Goal: Answer question/provide support

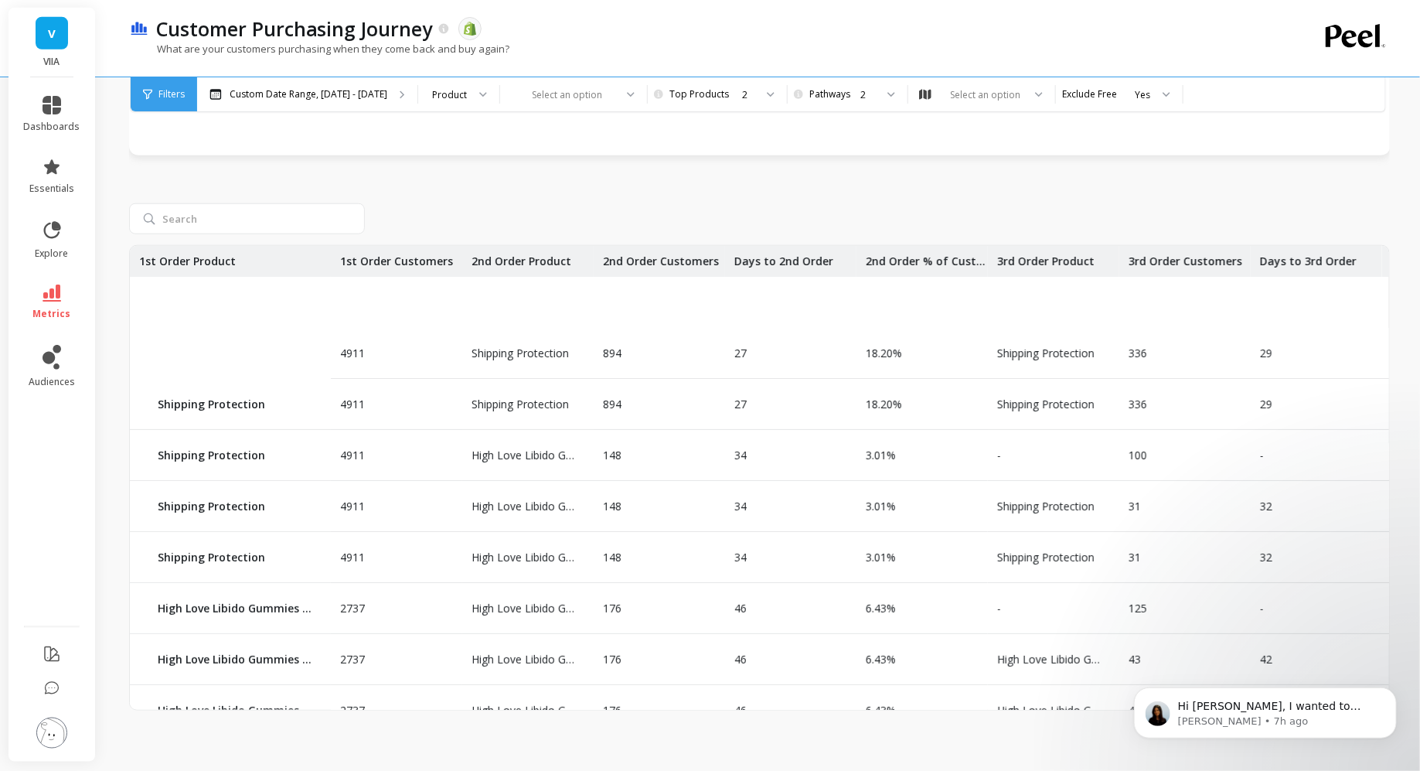
scroll to position [199, 0]
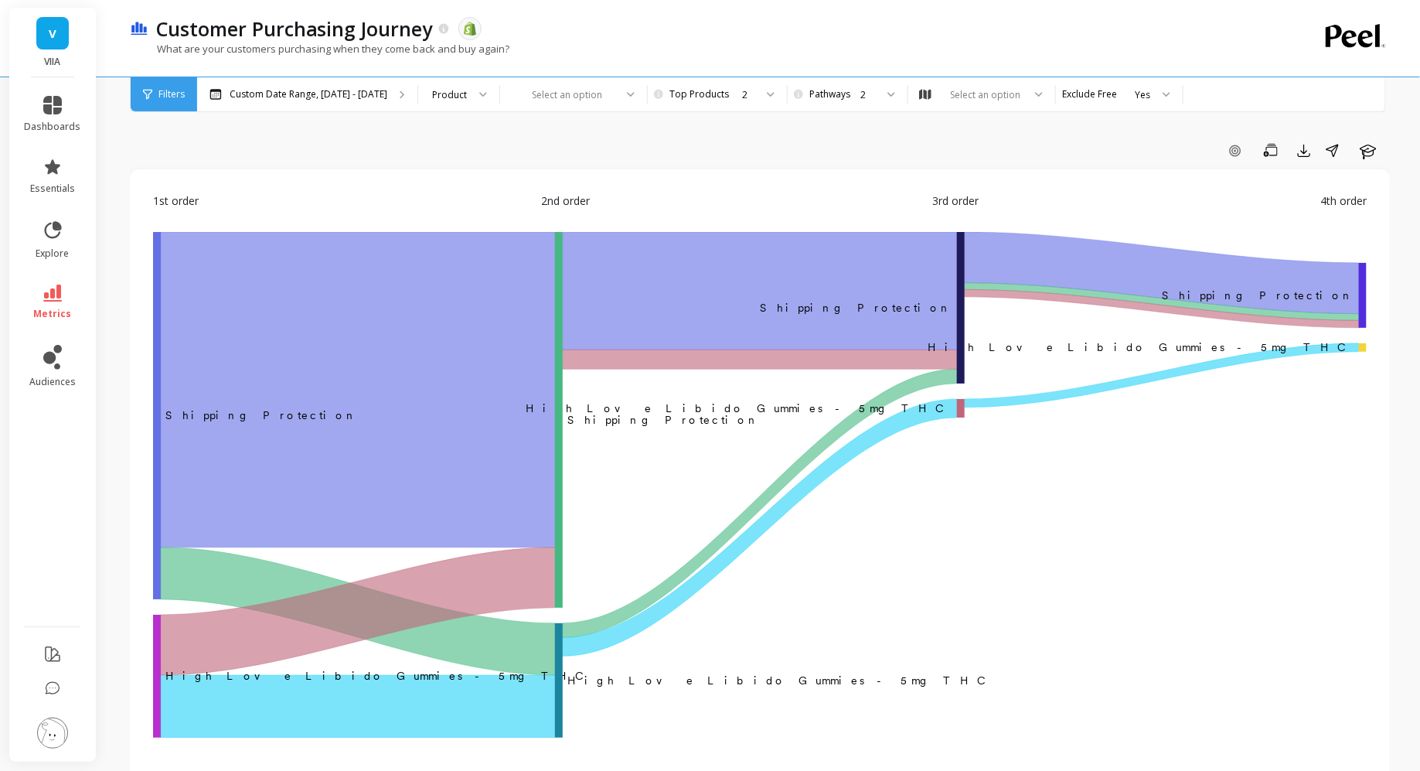
click at [158, 104] on div "Filters" at bounding box center [164, 94] width 66 height 34
click at [164, 93] on span "Filters" at bounding box center [171, 94] width 26 height 12
click at [165, 92] on span "Filters" at bounding box center [171, 94] width 26 height 12
click at [179, 99] on span "Filters" at bounding box center [171, 94] width 26 height 12
click at [159, 100] on div "Filters" at bounding box center [164, 94] width 66 height 34
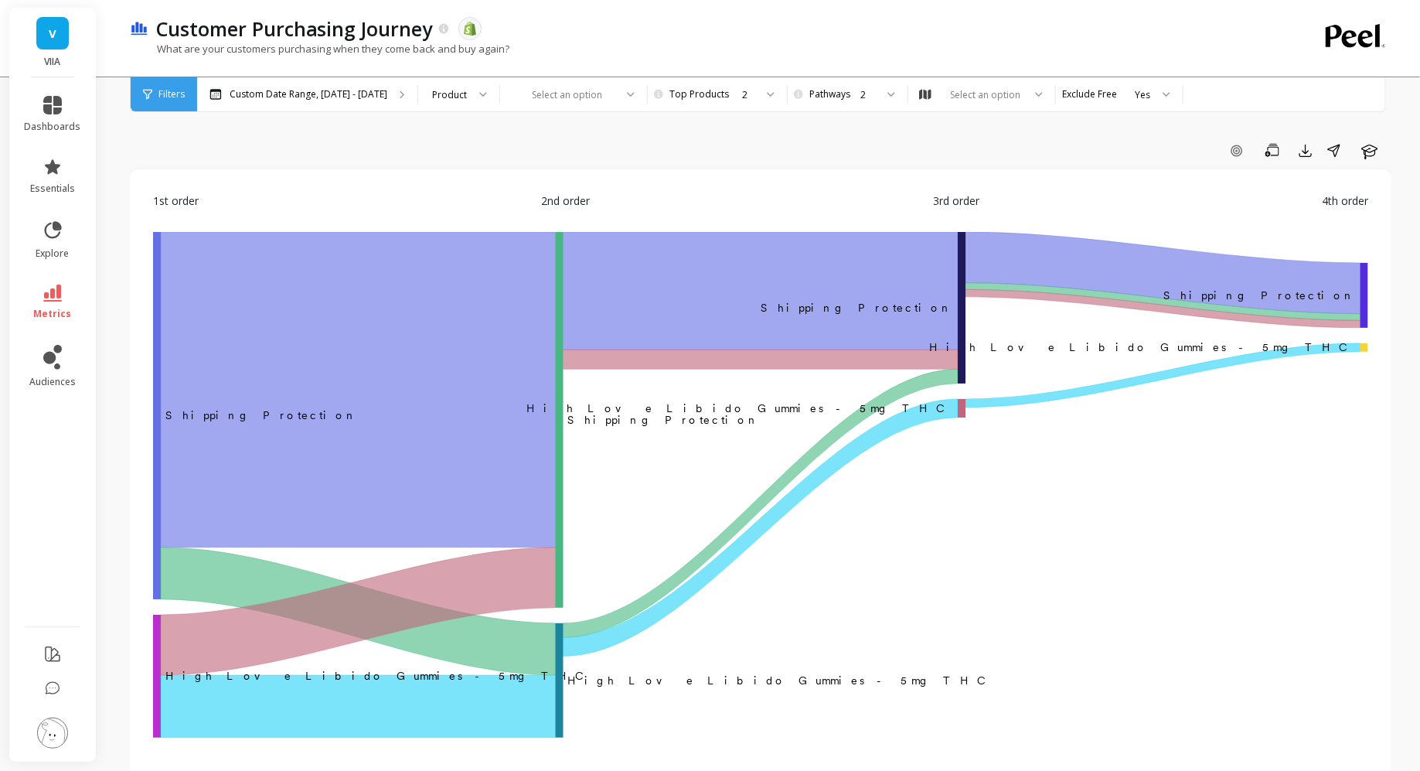
click at [172, 94] on span "Filters" at bounding box center [171, 94] width 26 height 12
click at [66, 104] on link "dashboards" at bounding box center [53, 114] width 56 height 37
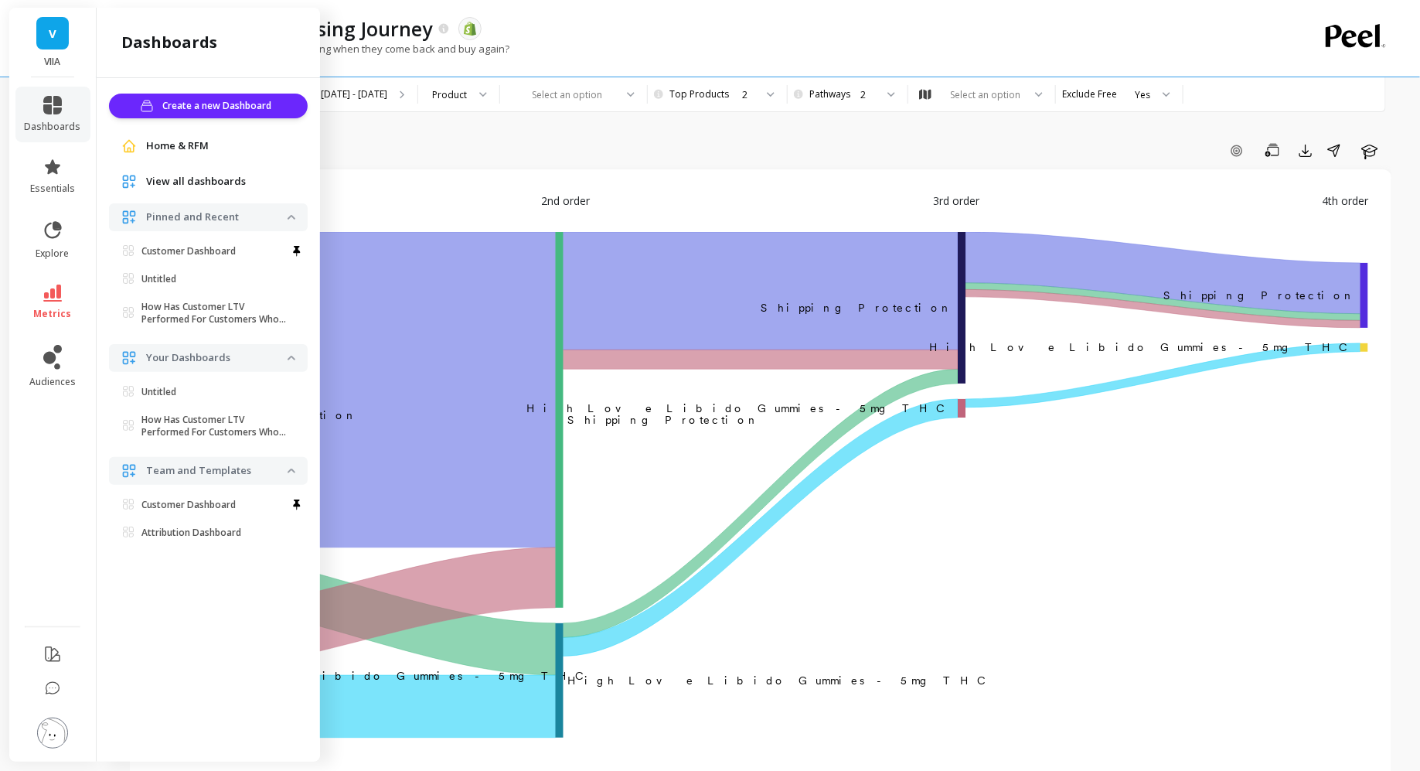
click at [175, 186] on span "View all dashboards" at bounding box center [196, 181] width 100 height 15
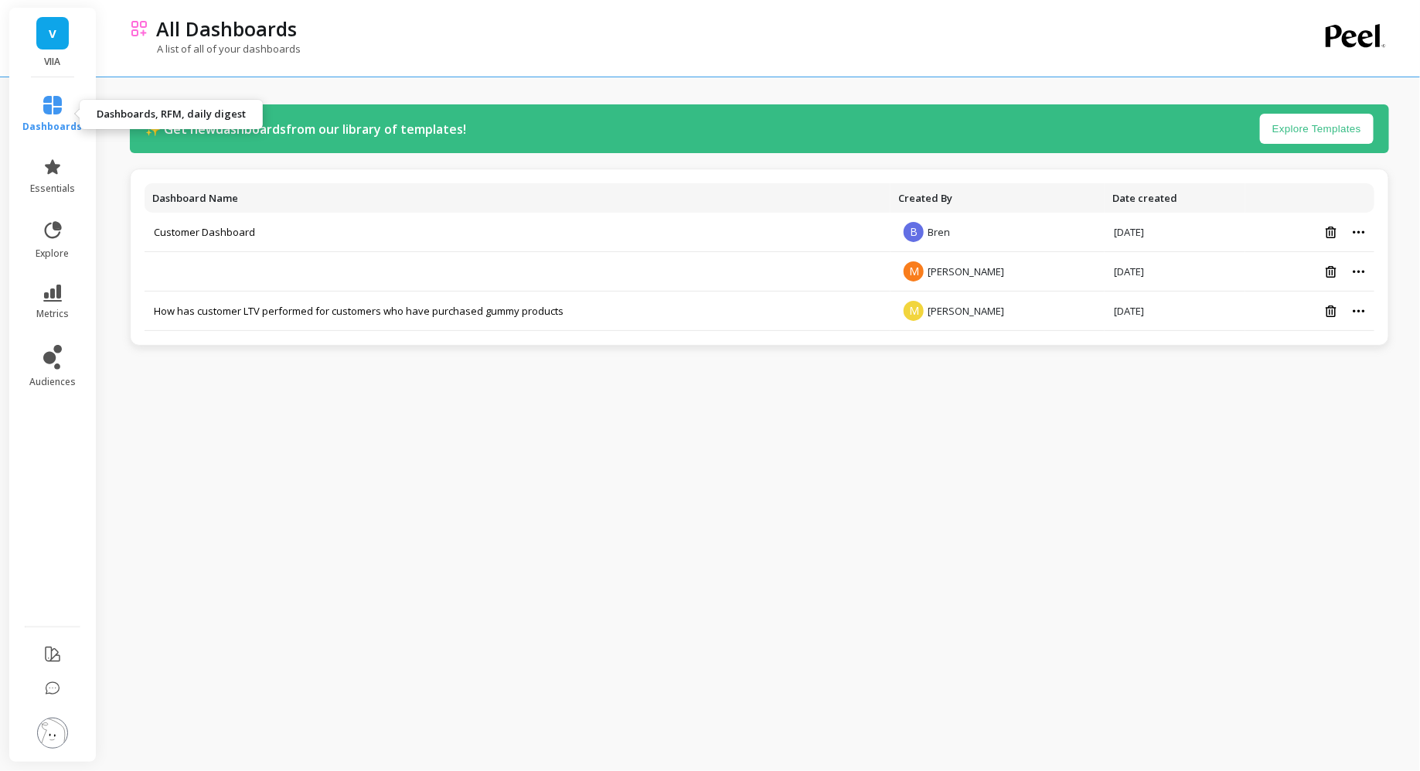
click at [49, 118] on link "dashboards" at bounding box center [53, 114] width 60 height 37
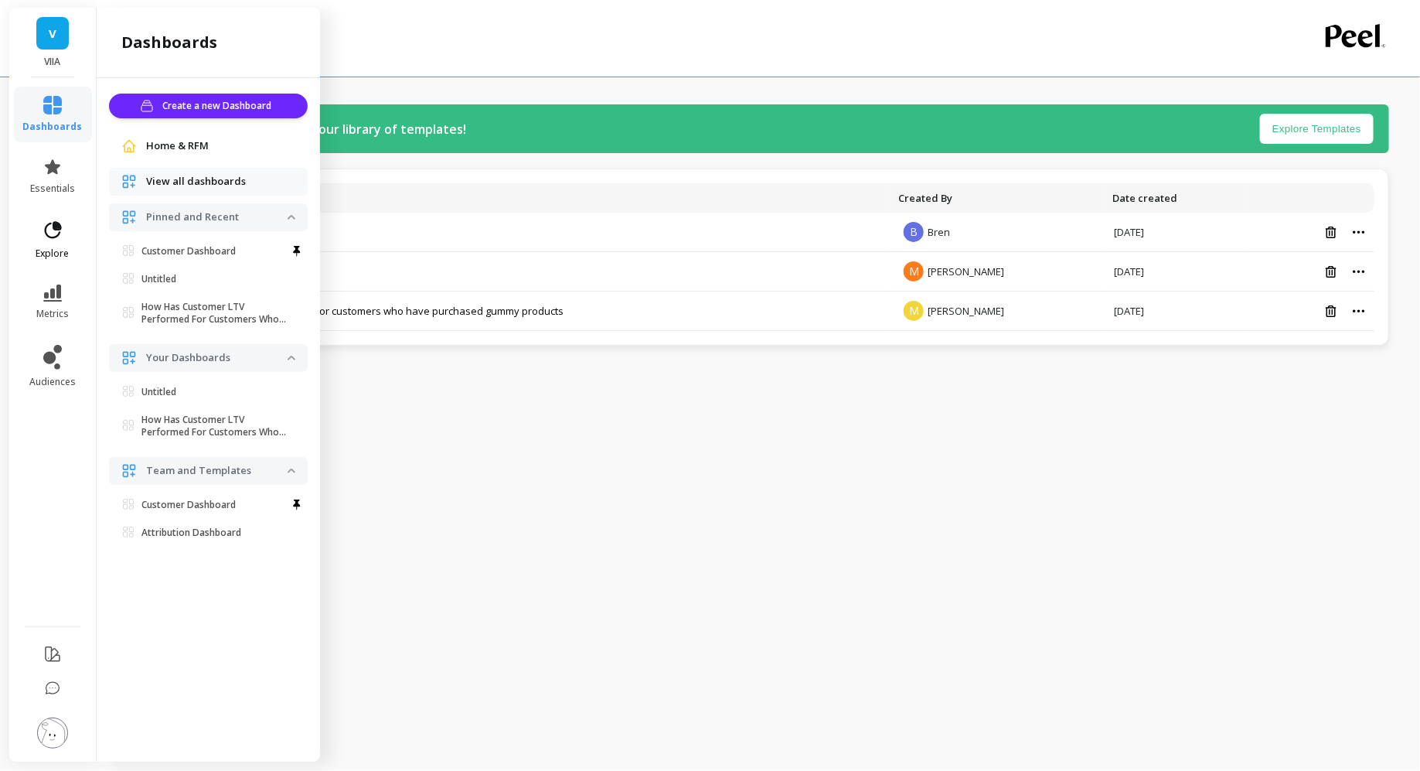
click at [60, 224] on icon at bounding box center [53, 229] width 17 height 17
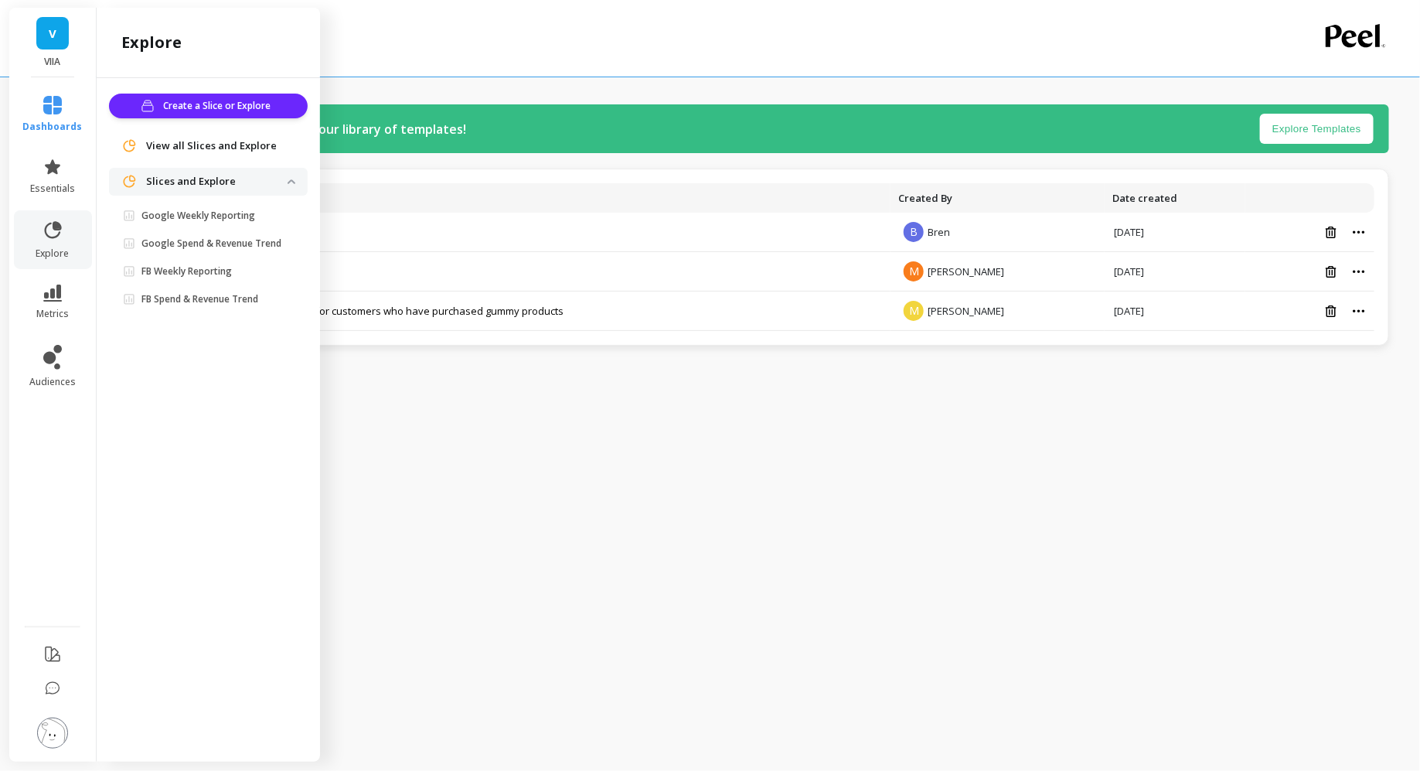
click at [58, 272] on ul "dashboards essentials explore metrics audiences" at bounding box center [53, 347] width 90 height 521
click at [58, 285] on icon at bounding box center [52, 292] width 19 height 17
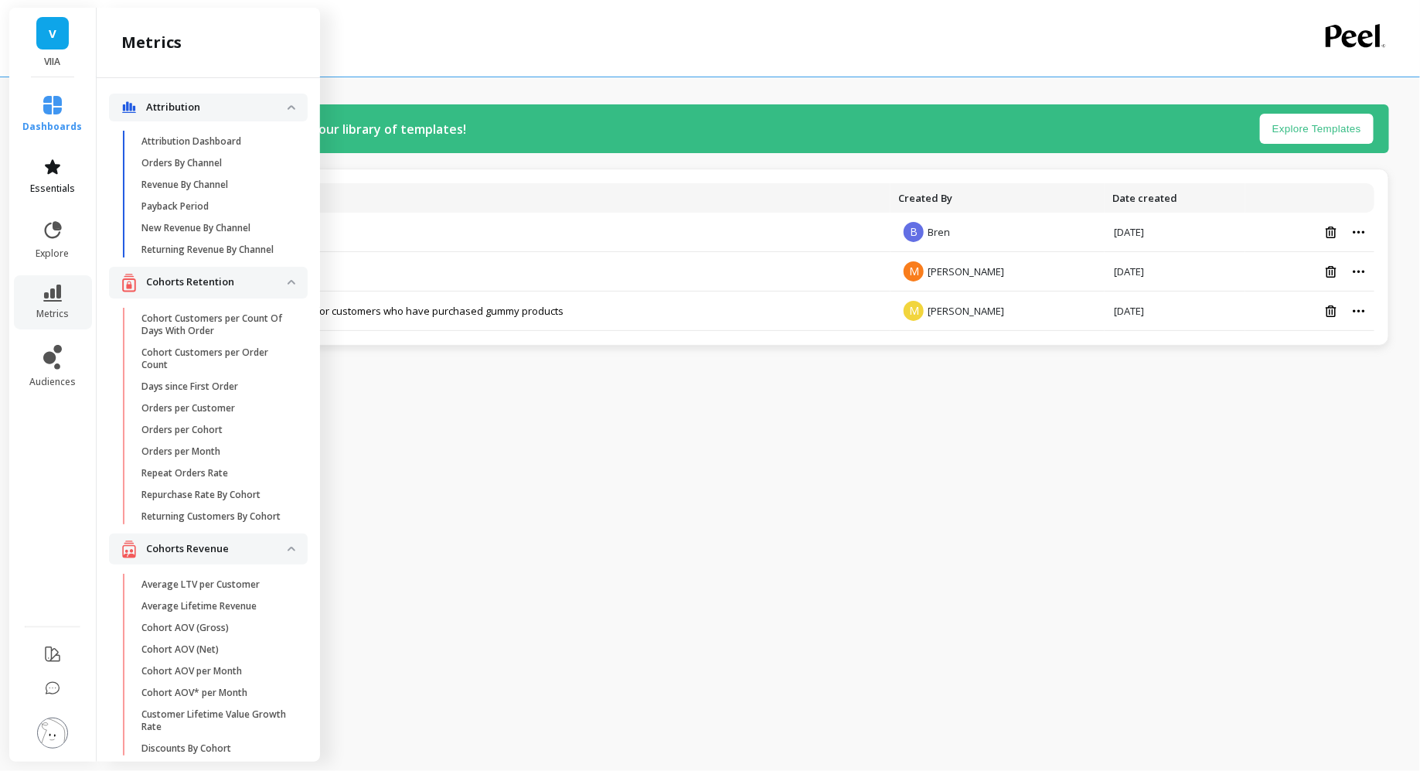
click at [50, 179] on link "essentials" at bounding box center [53, 176] width 60 height 37
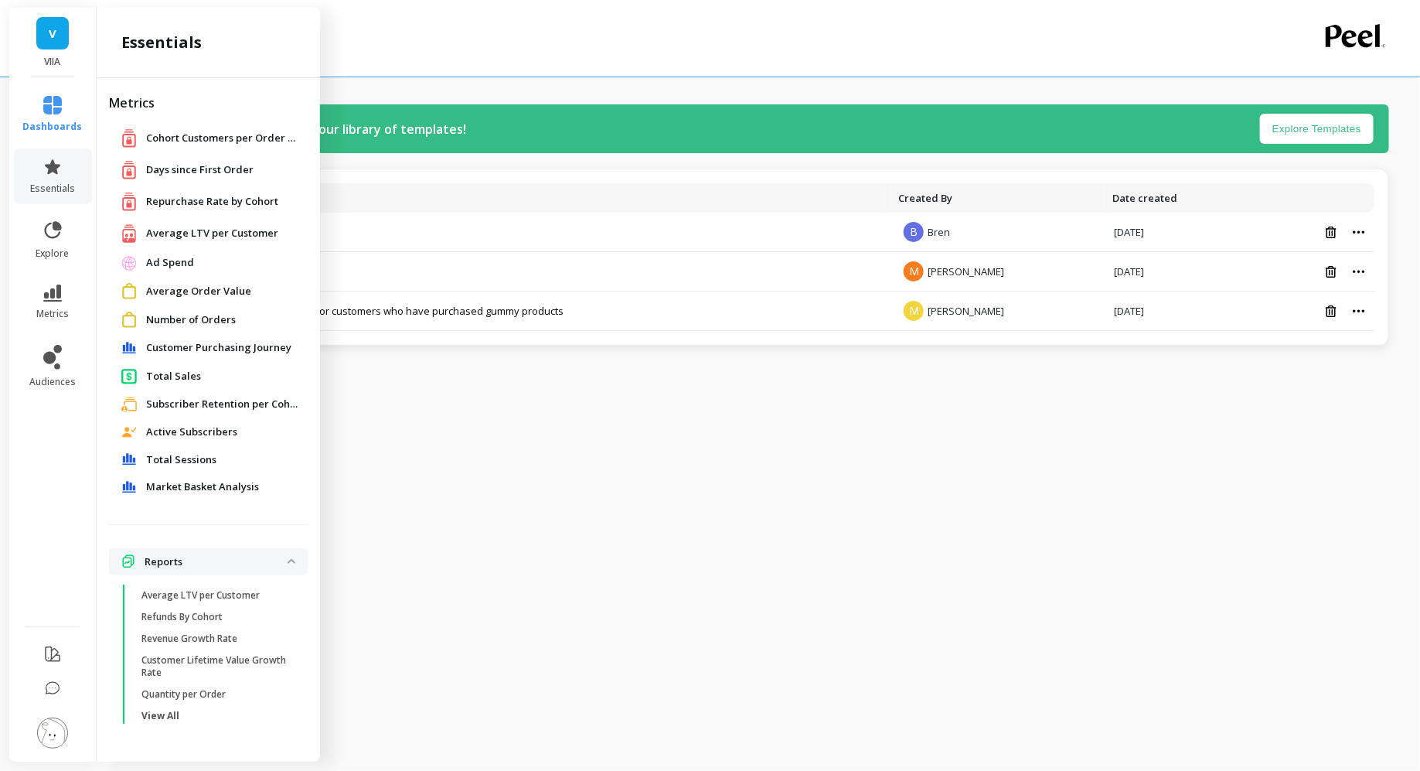
click at [199, 349] on span "Customer Purchasing Journey" at bounding box center [218, 347] width 145 height 15
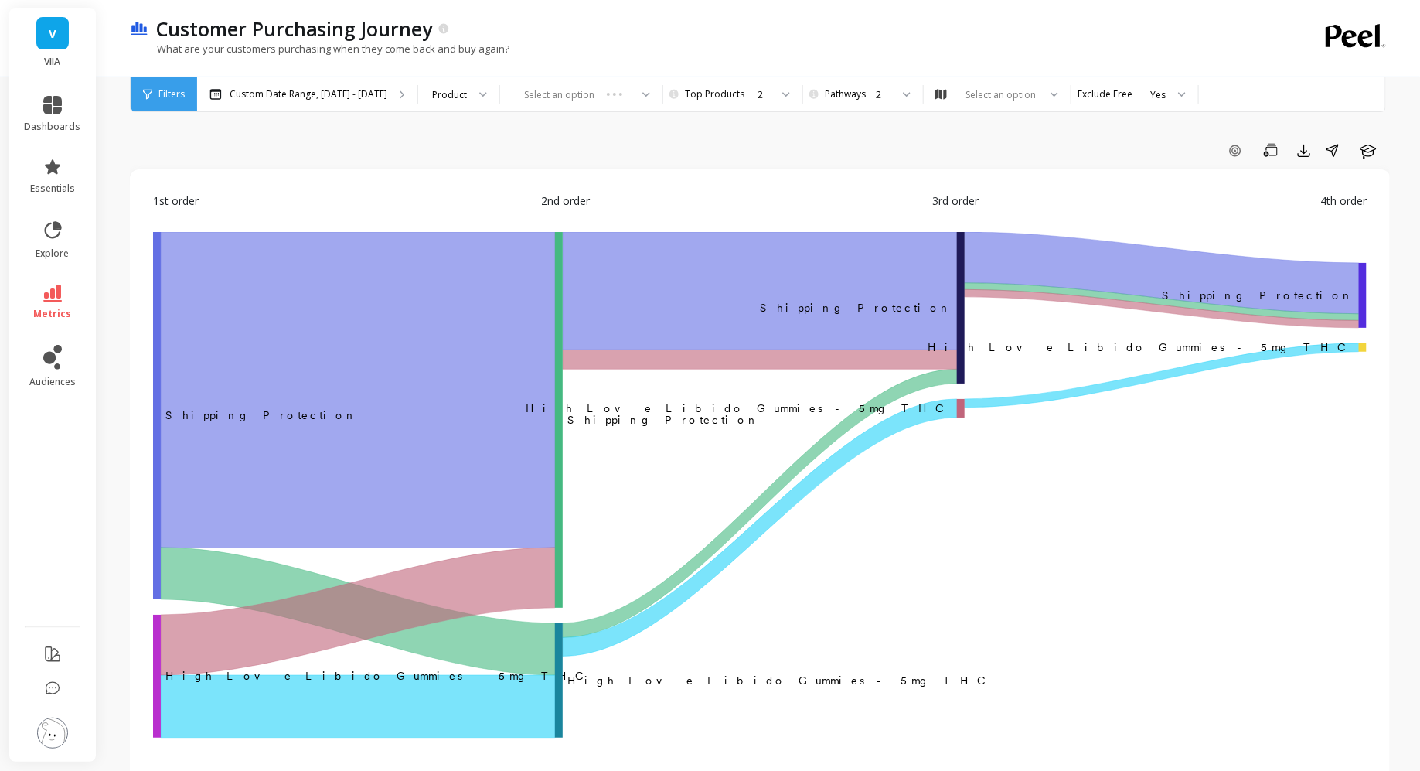
click at [145, 92] on icon at bounding box center [147, 94] width 9 height 11
click at [148, 94] on icon at bounding box center [147, 95] width 9 height 10
click at [147, 97] on icon at bounding box center [147, 95] width 9 height 10
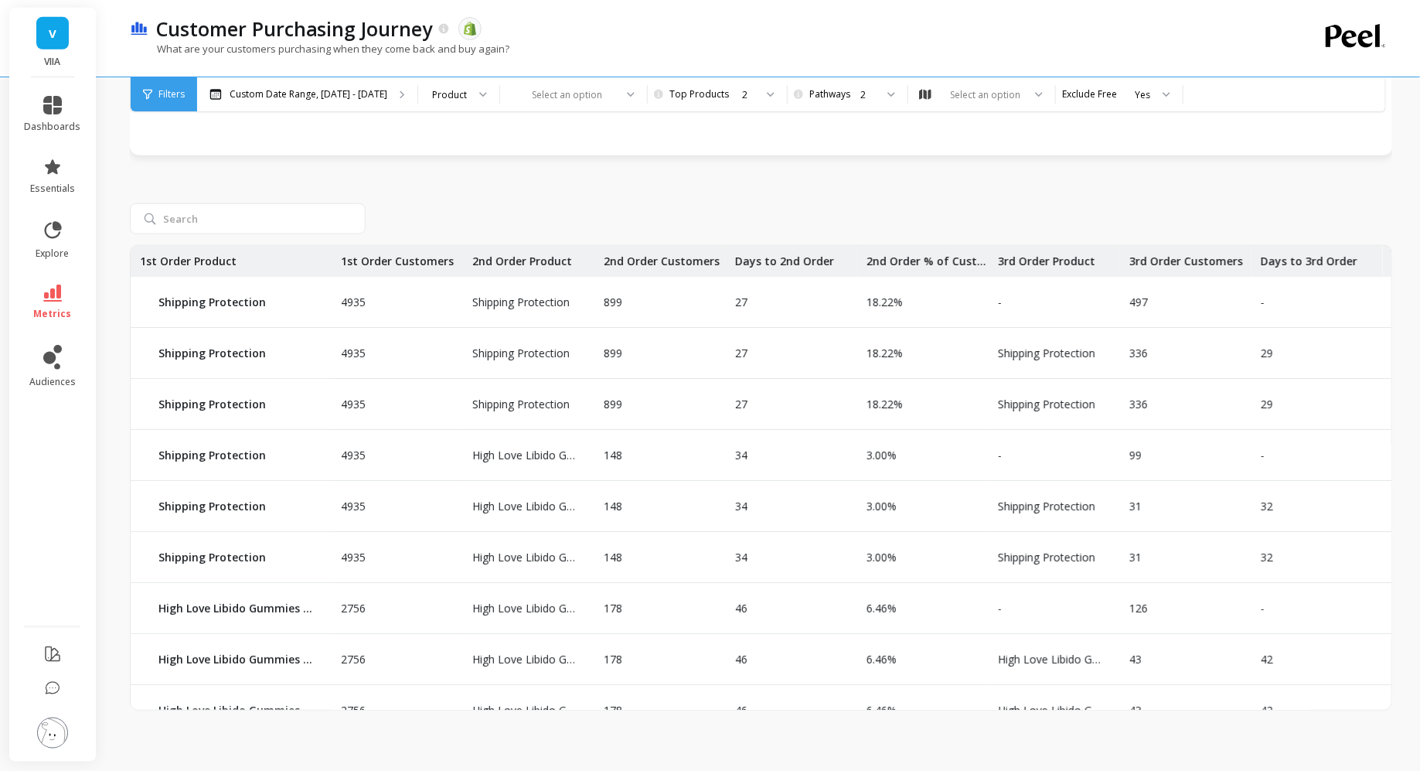
scroll to position [526, 0]
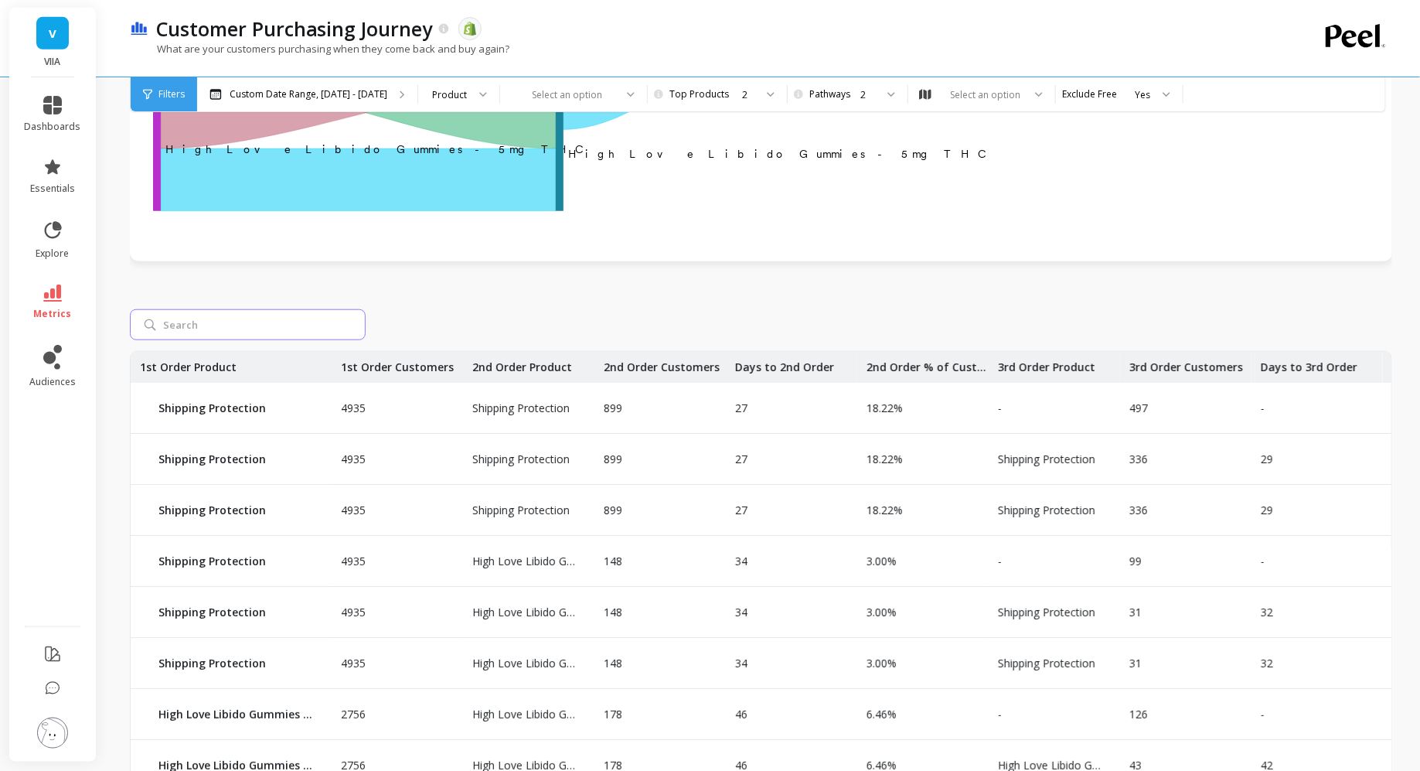
click at [305, 335] on input "search" at bounding box center [248, 324] width 236 height 31
click at [528, 322] on div at bounding box center [761, 324] width 1262 height 31
click at [277, 339] on input "search" at bounding box center [248, 324] width 236 height 31
type input "flower"
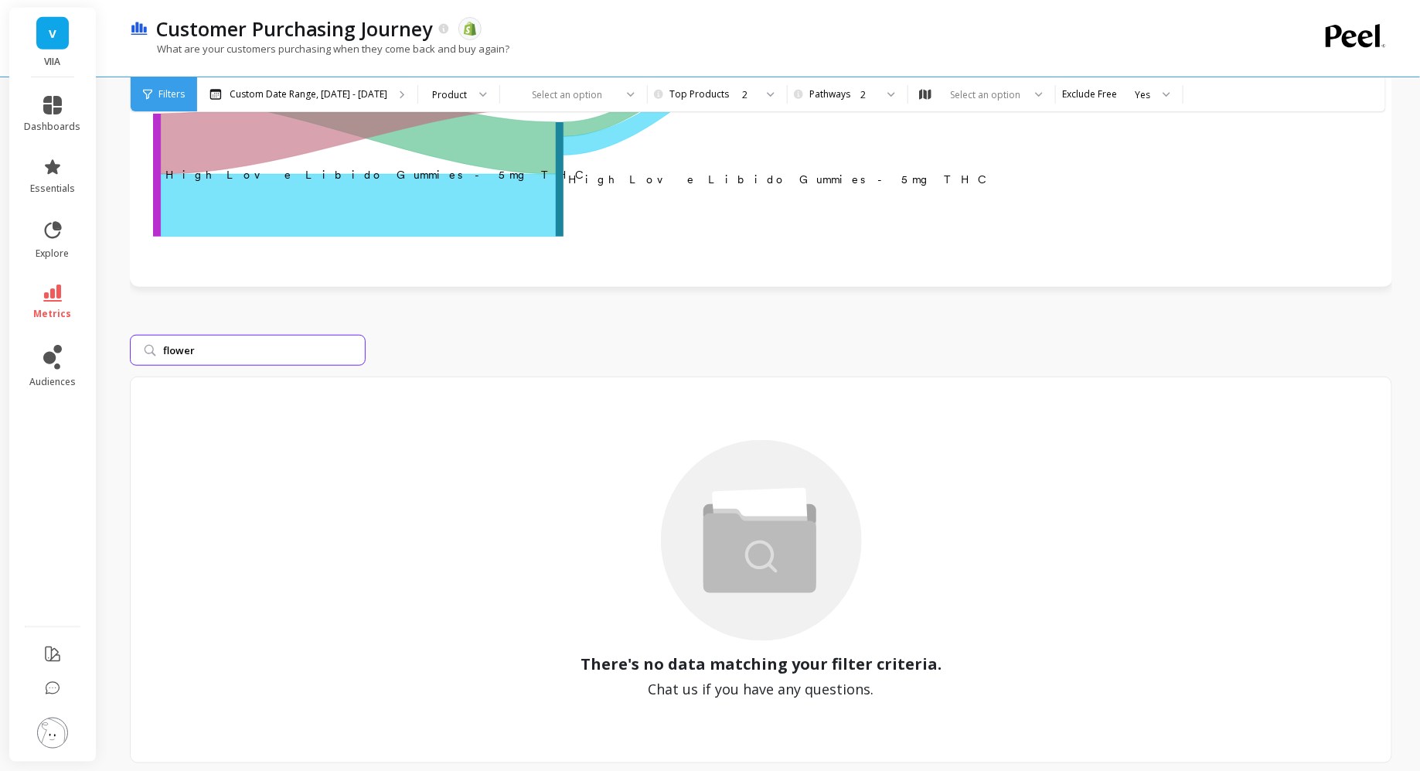
scroll to position [0, 0]
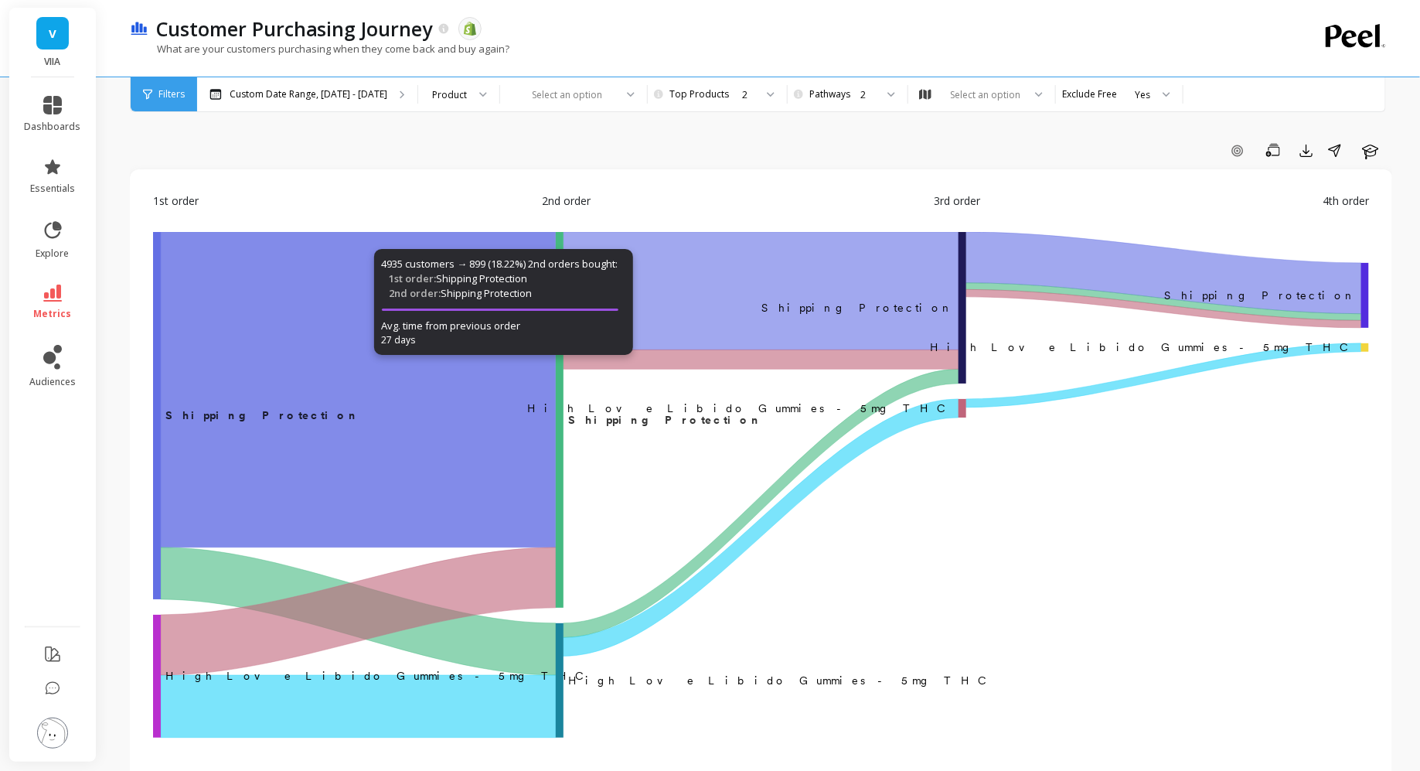
click at [367, 363] on icon "A chart." at bounding box center [358, 389] width 395 height 315
click at [386, 361] on icon "A chart." at bounding box center [358, 389] width 395 height 315
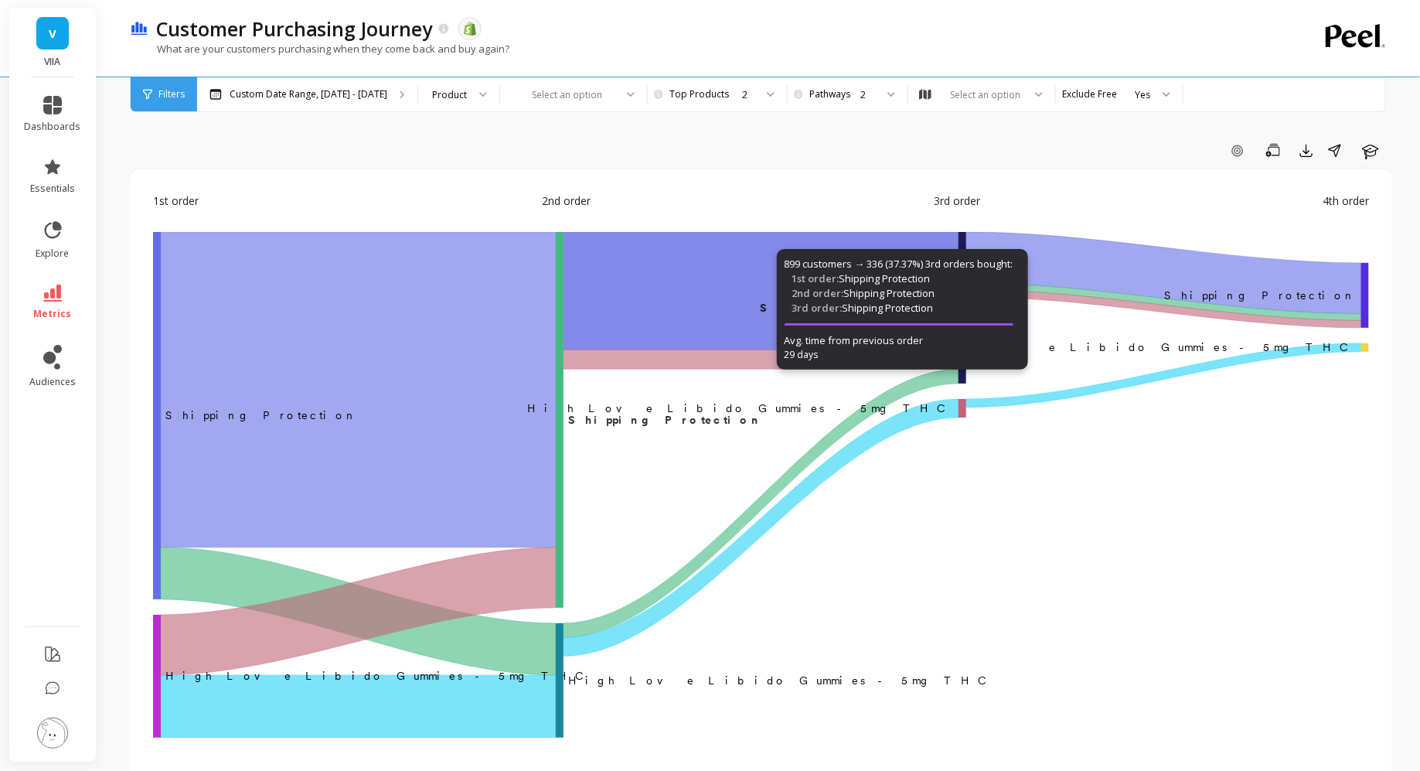
click at [748, 284] on icon "A chart." at bounding box center [761, 291] width 395 height 118
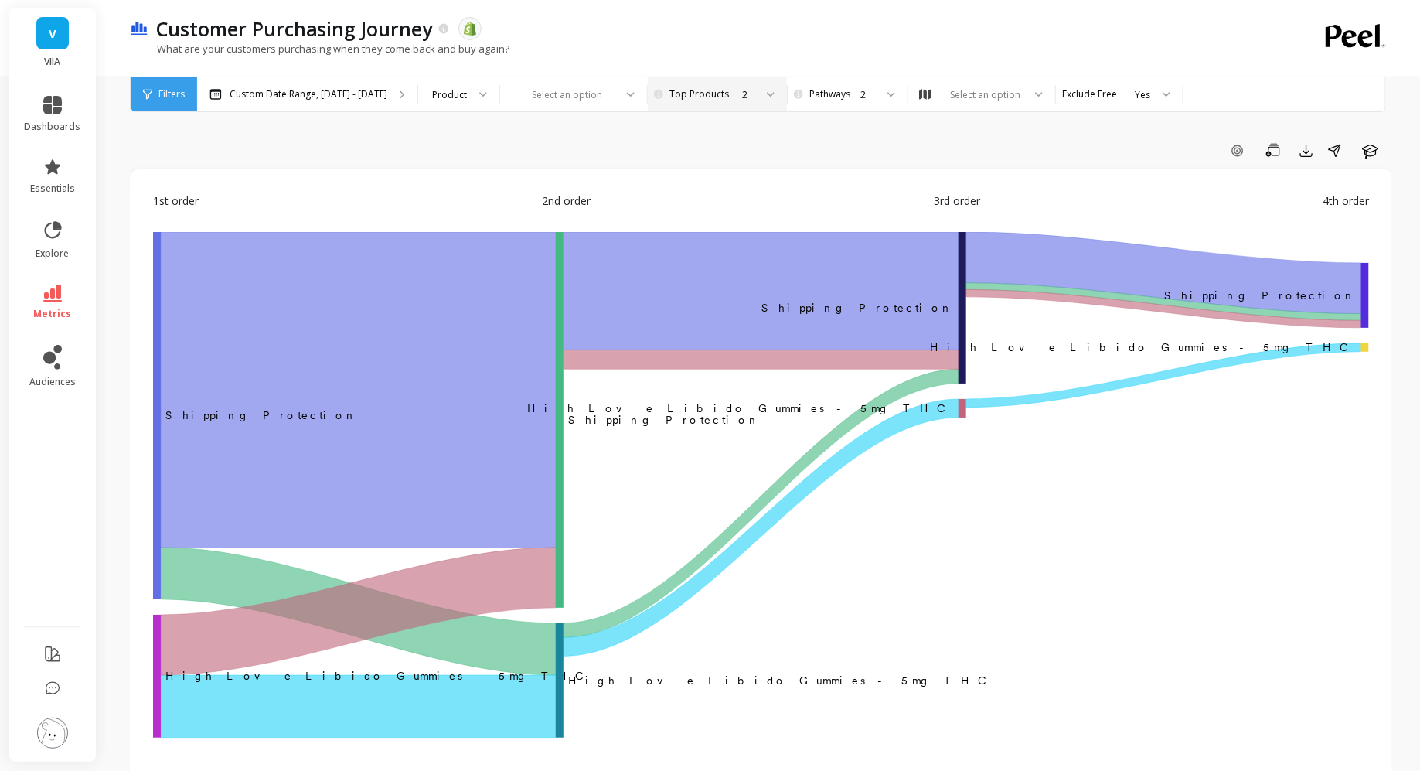
click at [690, 92] on div "2" at bounding box center [715, 94] width 77 height 15
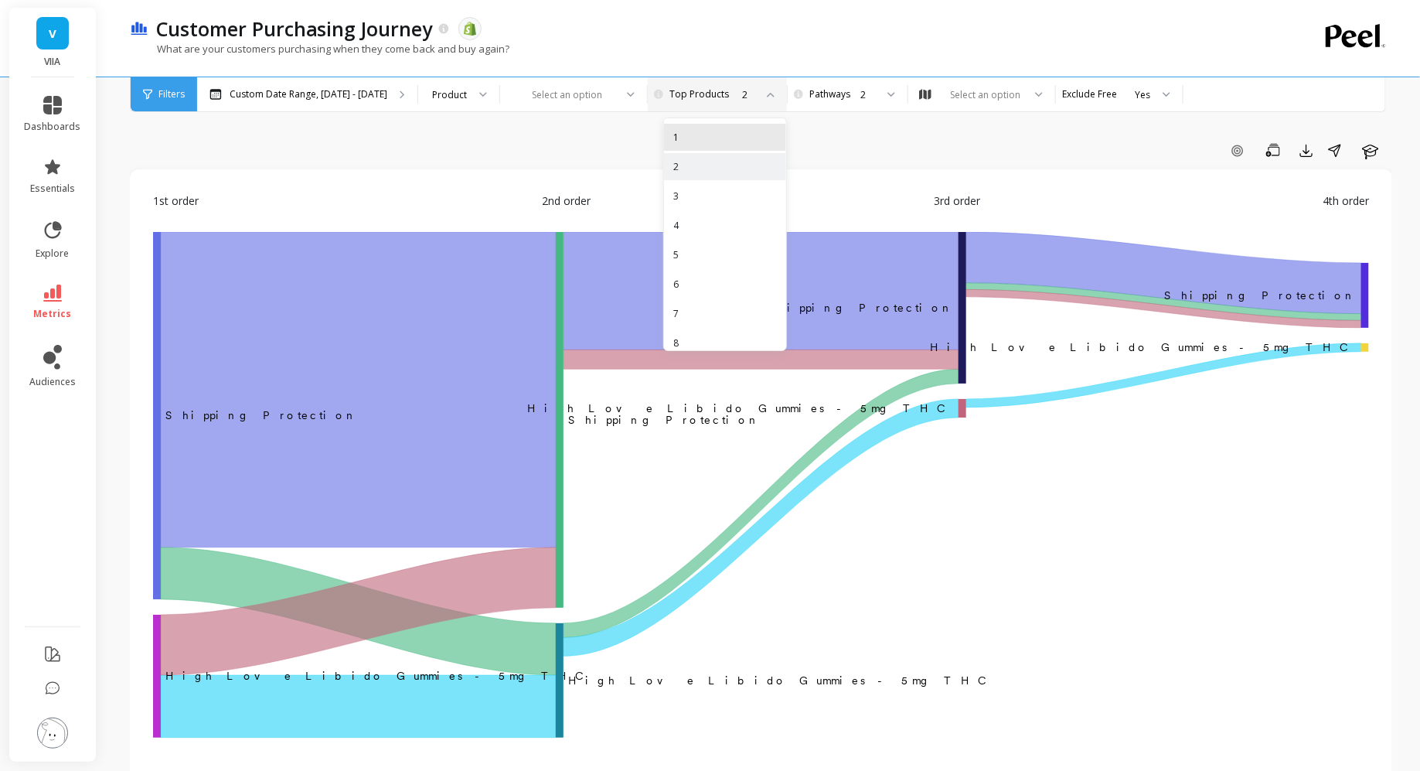
click at [720, 129] on div "1" at bounding box center [725, 137] width 122 height 27
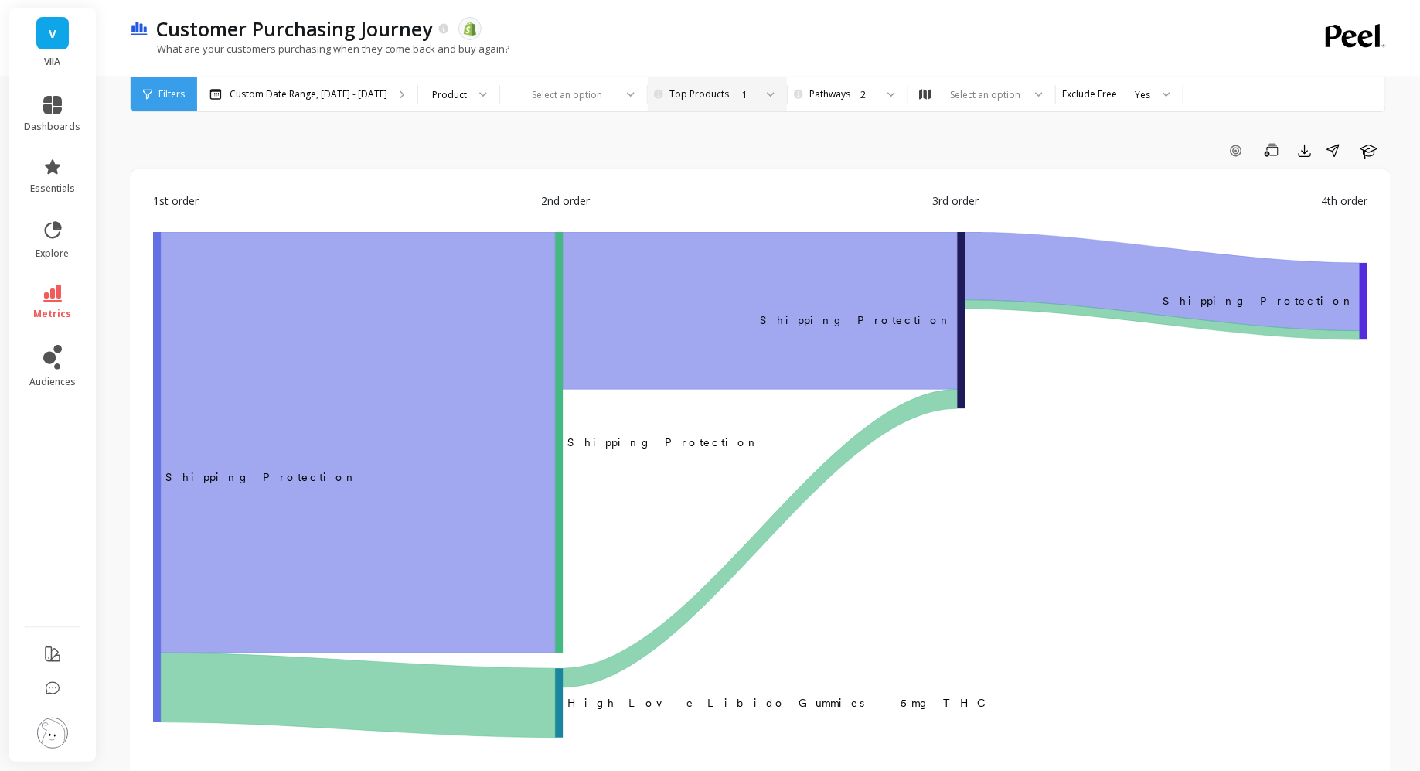
click at [744, 90] on div "1" at bounding box center [748, 94] width 12 height 15
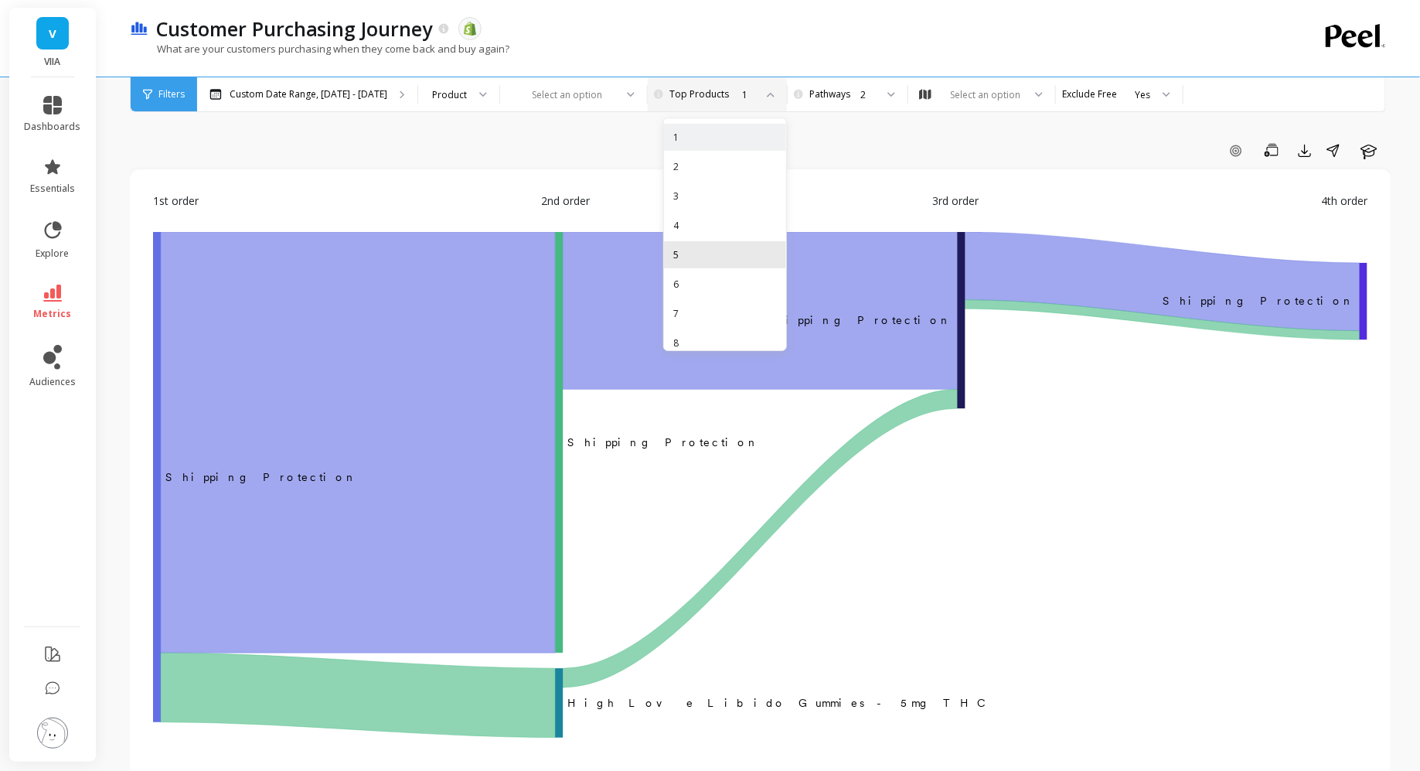
click at [714, 267] on div "5" at bounding box center [725, 254] width 122 height 27
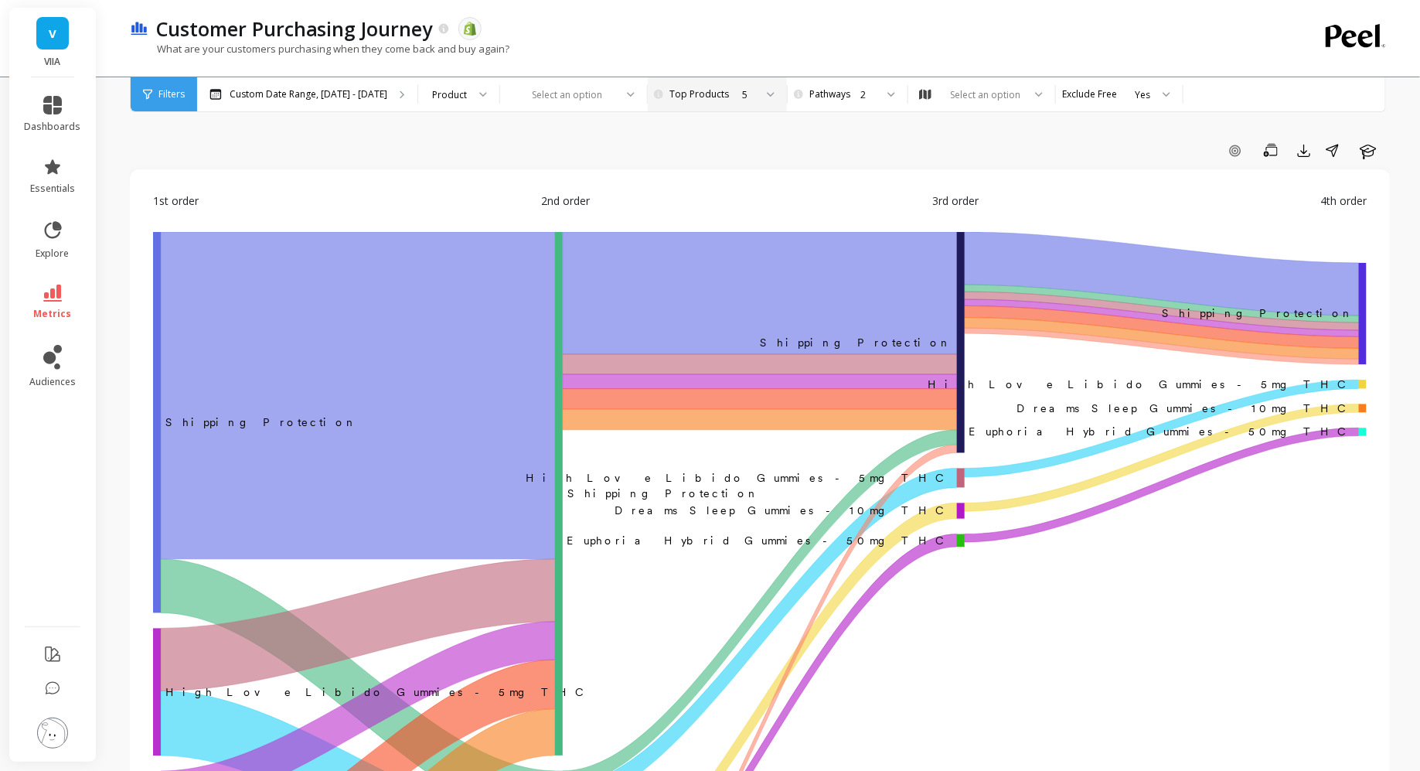
click at [169, 91] on span "Filters" at bounding box center [171, 94] width 26 height 12
click at [148, 95] on icon at bounding box center [147, 95] width 9 height 10
click at [50, 682] on icon at bounding box center [52, 688] width 13 height 12
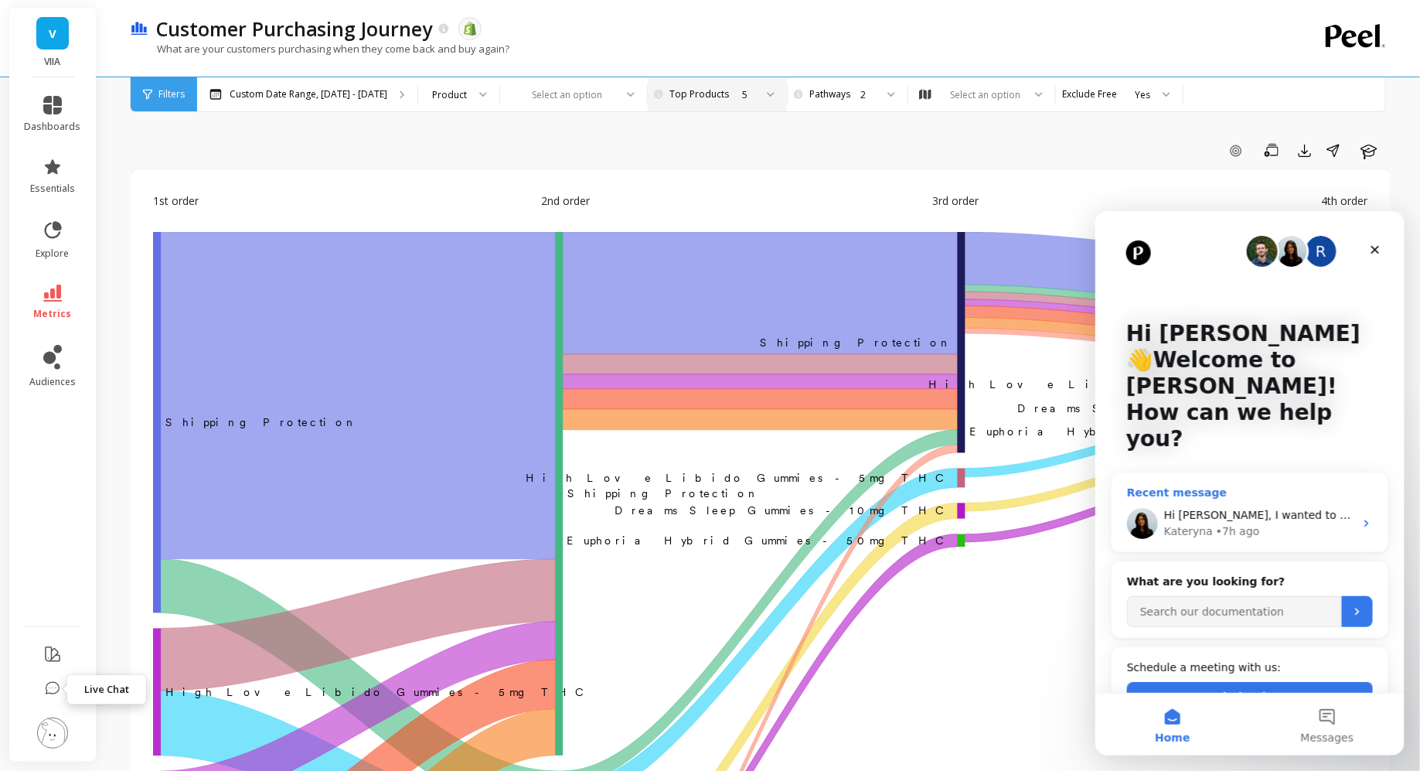
click at [1271, 523] on div "[PERSON_NAME] • 7h ago" at bounding box center [1258, 531] width 190 height 16
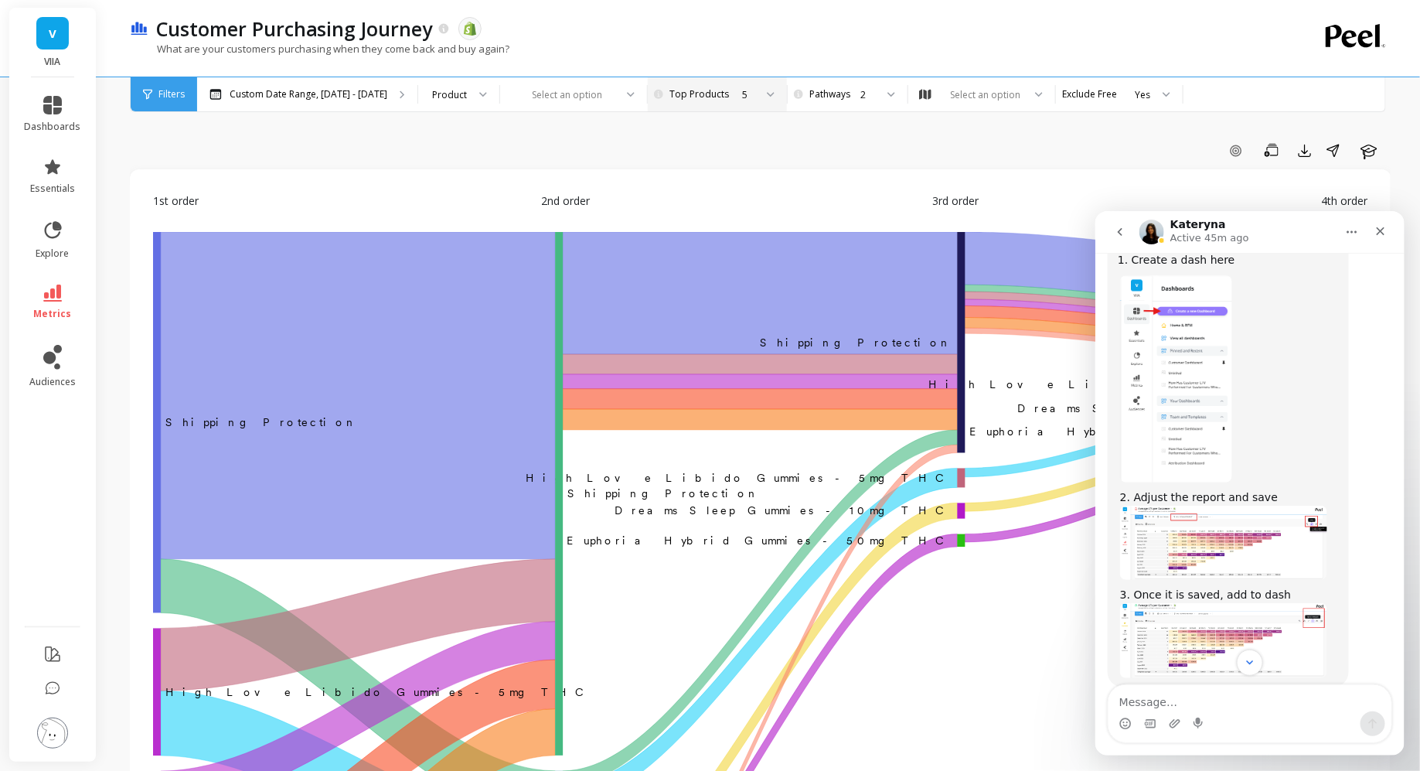
scroll to position [2057, 0]
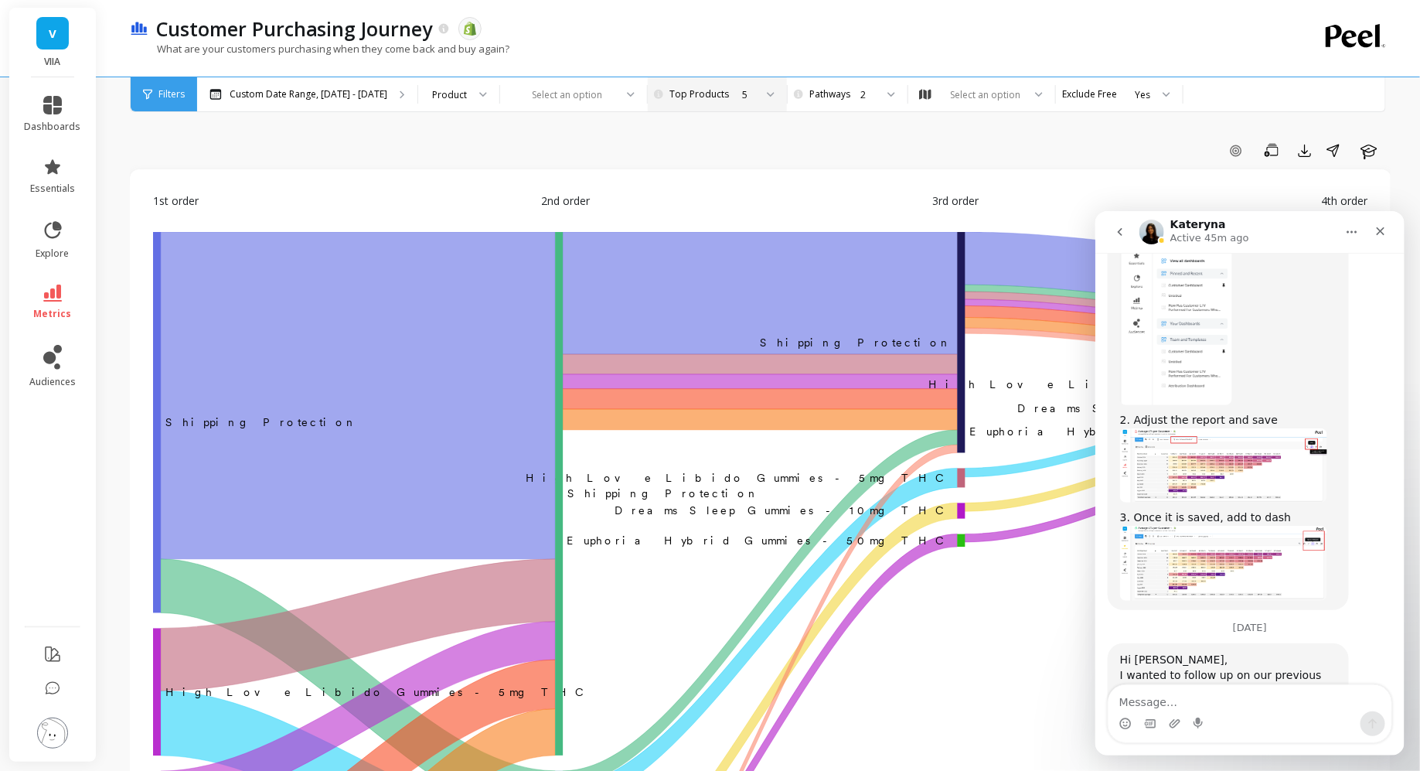
click at [1181, 699] on textarea "Message…" at bounding box center [1249, 697] width 283 height 26
type textarea "Hi [PERSON_NAME] Thank you for the above!"
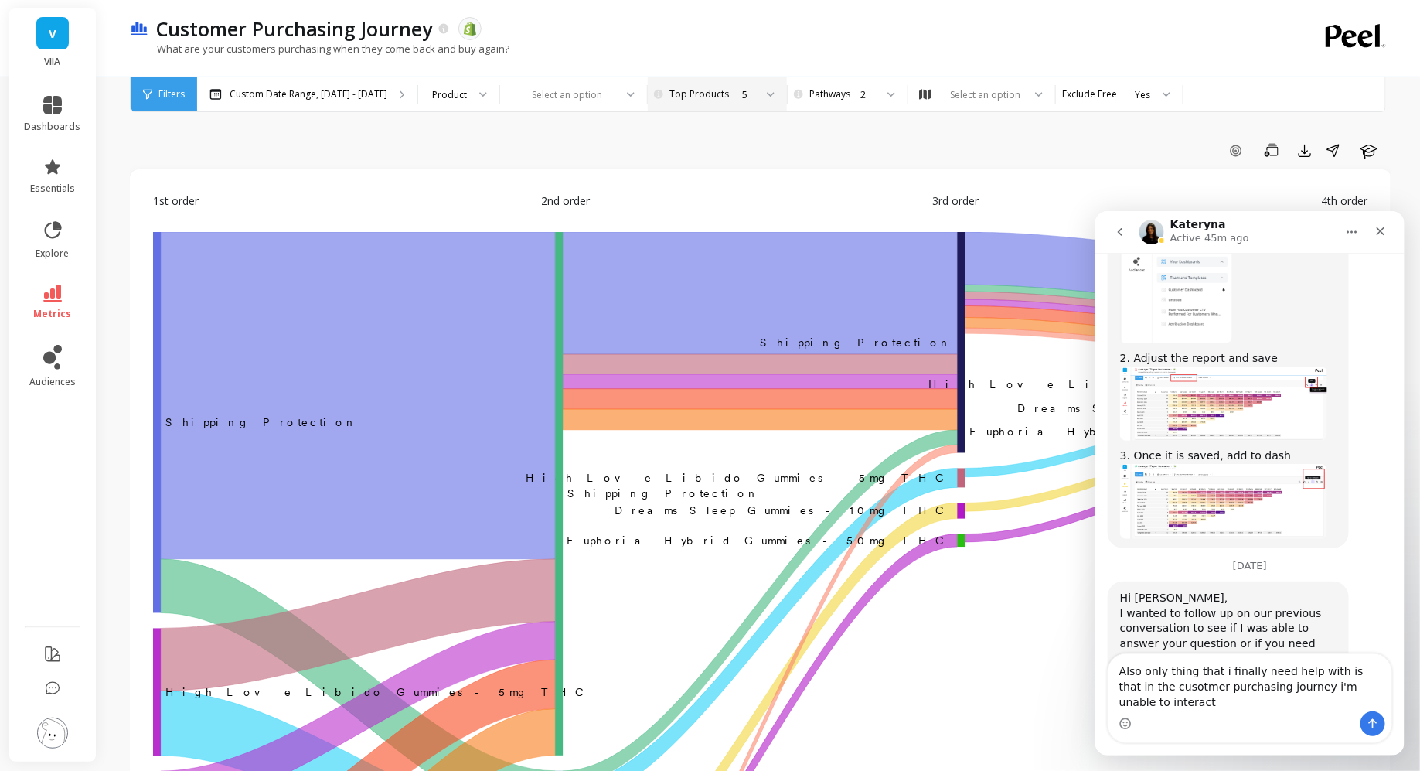
scroll to position [2134, 0]
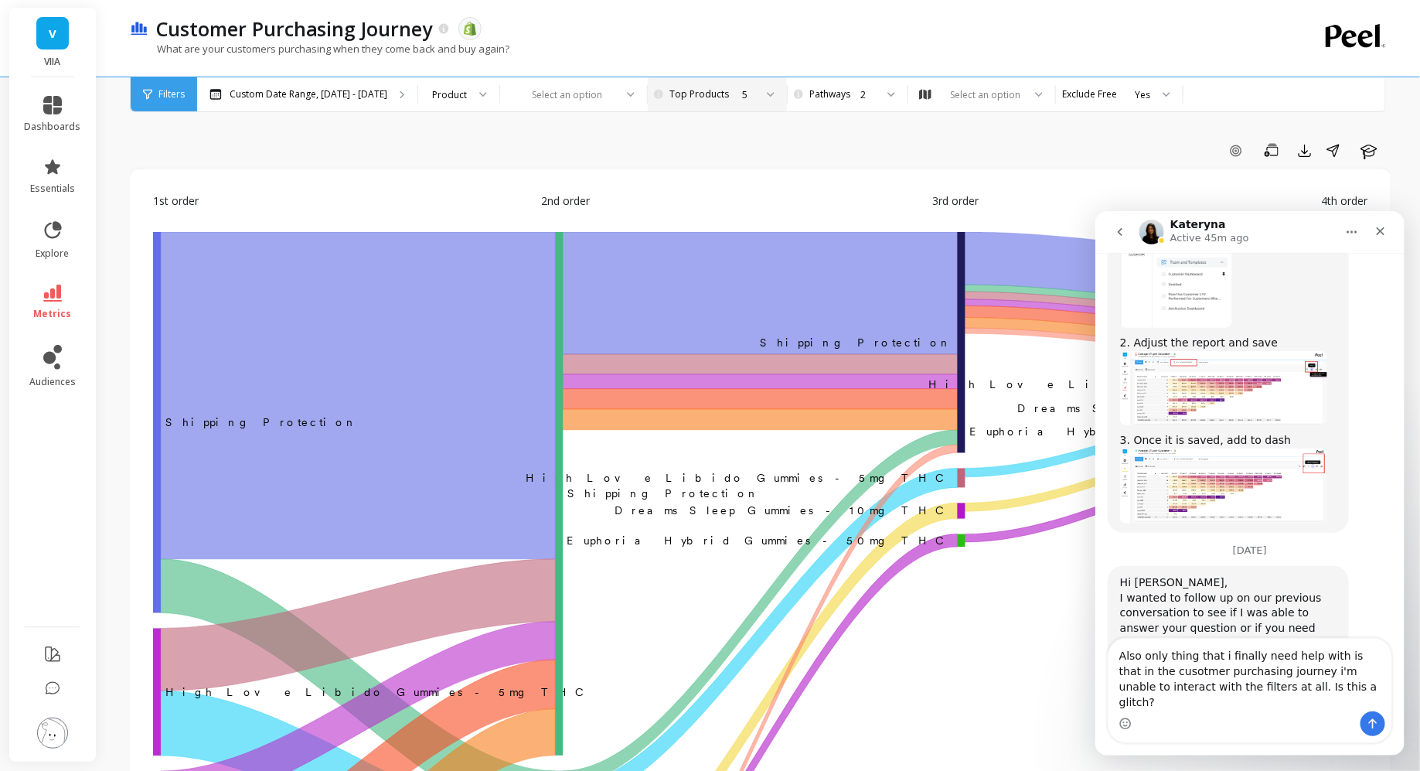
click at [1165, 689] on textarea "Also only thing that i finally need help with is that in the cusotmer purchasin…" at bounding box center [1249, 674] width 283 height 73
click at [1095, 210] on lt-span "cus to mer" at bounding box center [1095, 210] width 0 height 0
type textarea "Also only thing that i finally need help with is that in the customer purchasin…"
